Goal: Task Accomplishment & Management: Manage account settings

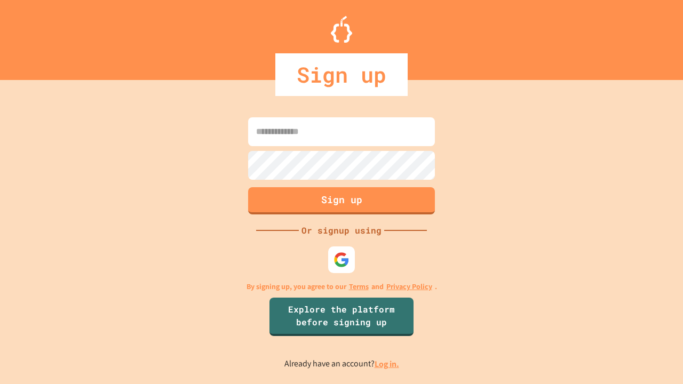
click at [387, 364] on link "Log in." at bounding box center [387, 364] width 25 height 11
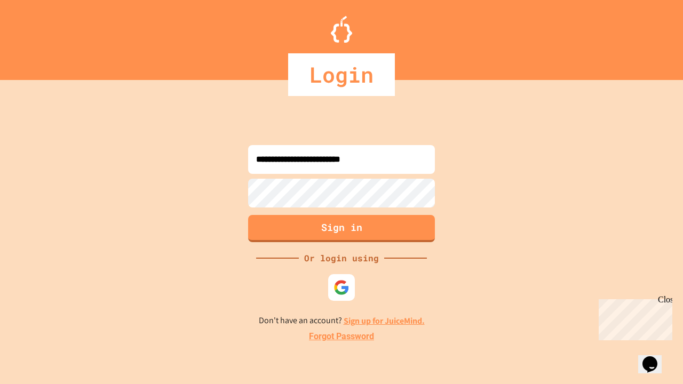
type input "**********"
